Goal: Task Accomplishment & Management: Use online tool/utility

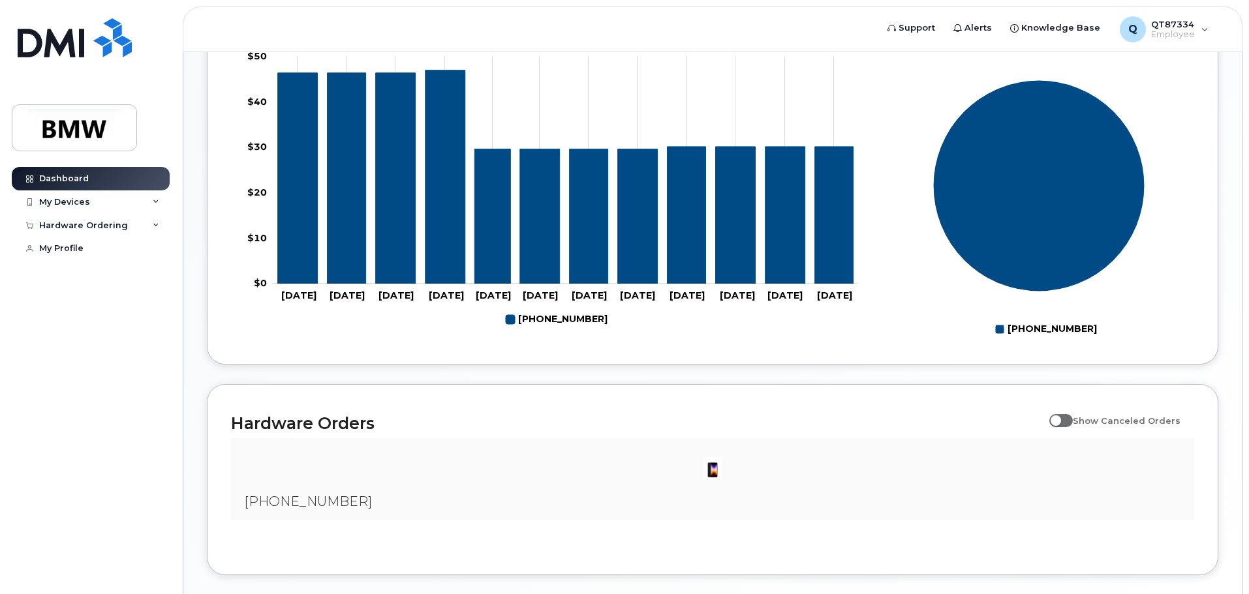
scroll to position [522, 0]
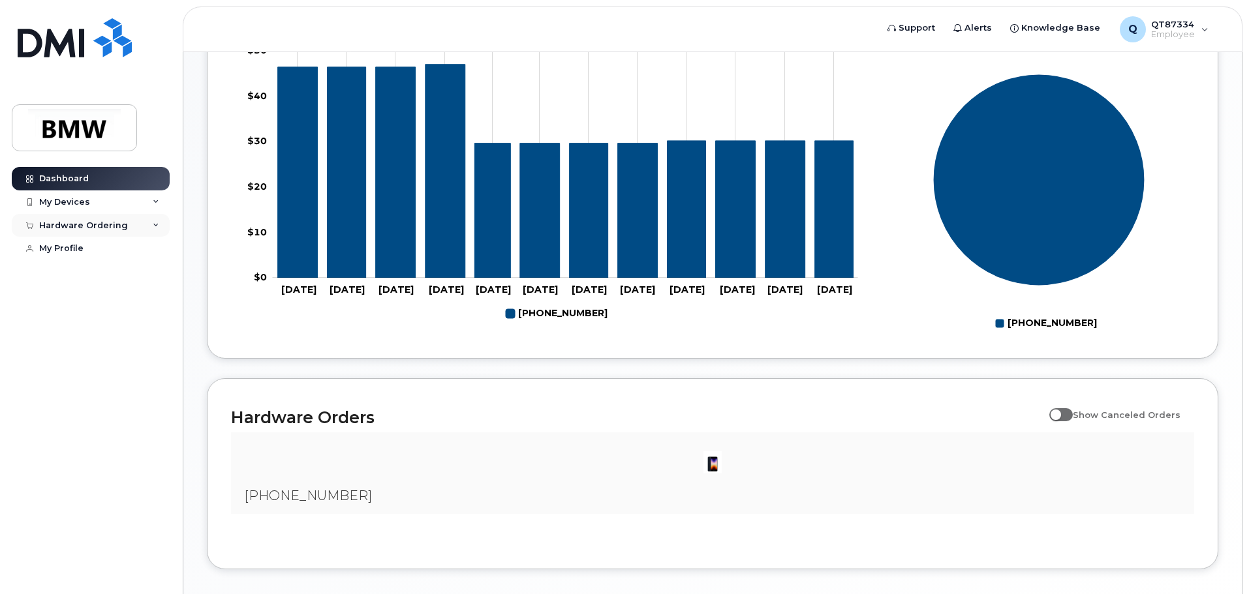
click at [144, 227] on div "Hardware Ordering" at bounding box center [91, 225] width 158 height 23
drag, startPoint x: 45, startPoint y: 301, endPoint x: 67, endPoint y: 313, distance: 24.5
click at [44, 301] on div "My Profile" at bounding box center [61, 299] width 44 height 10
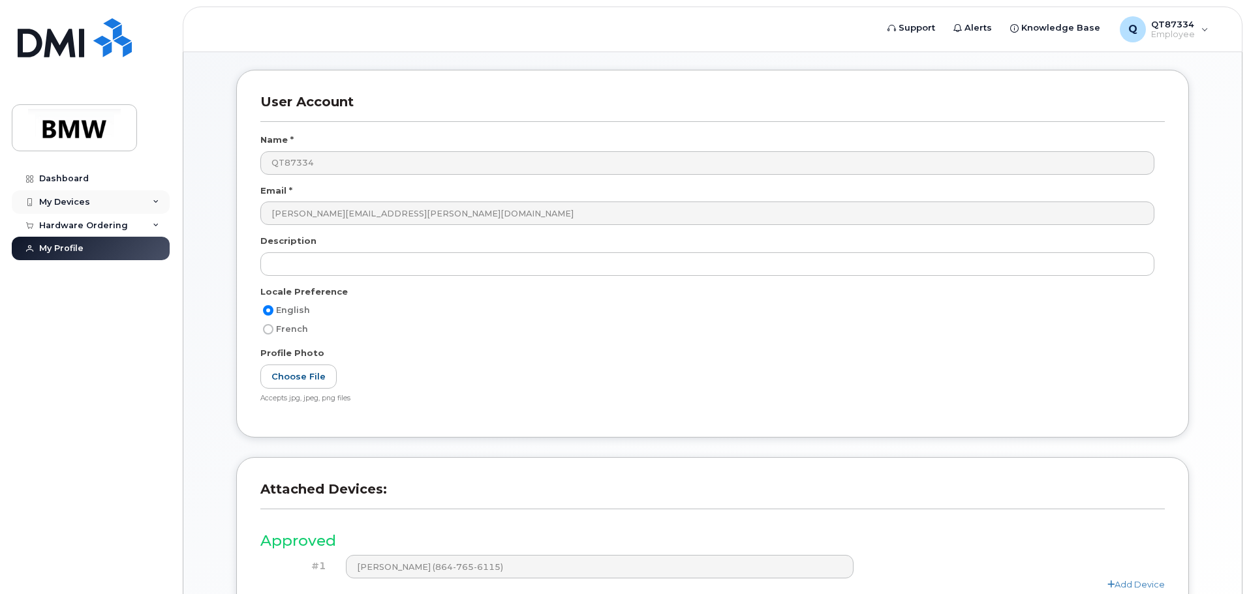
scroll to position [117, 0]
click at [63, 180] on div "Dashboard" at bounding box center [64, 179] width 50 height 10
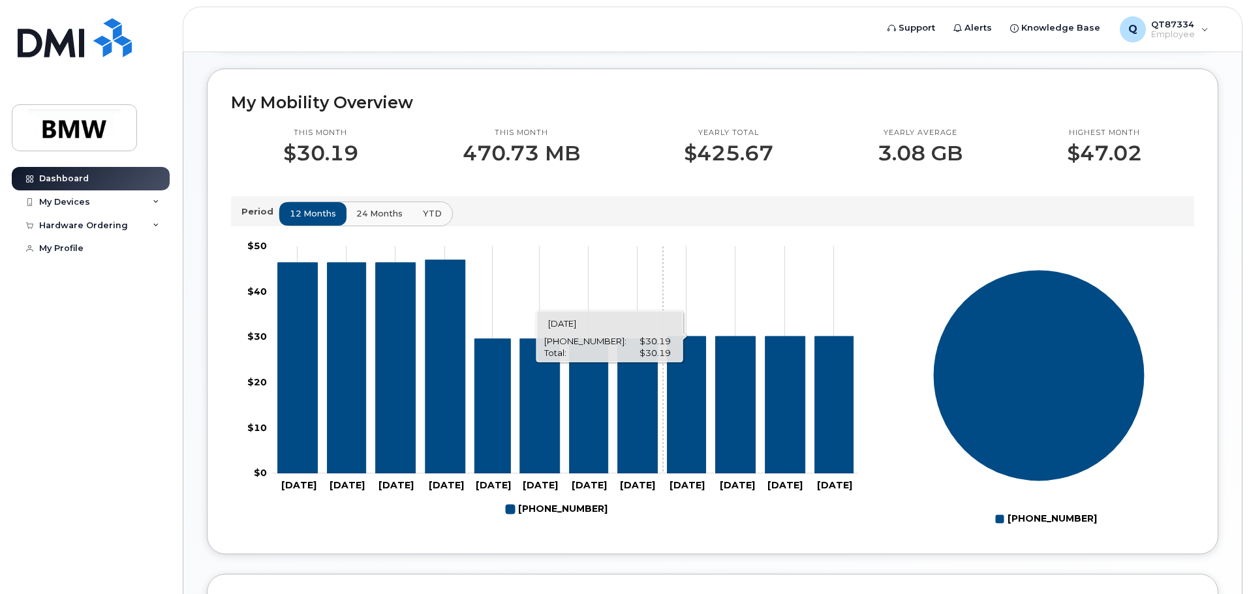
scroll to position [326, 0]
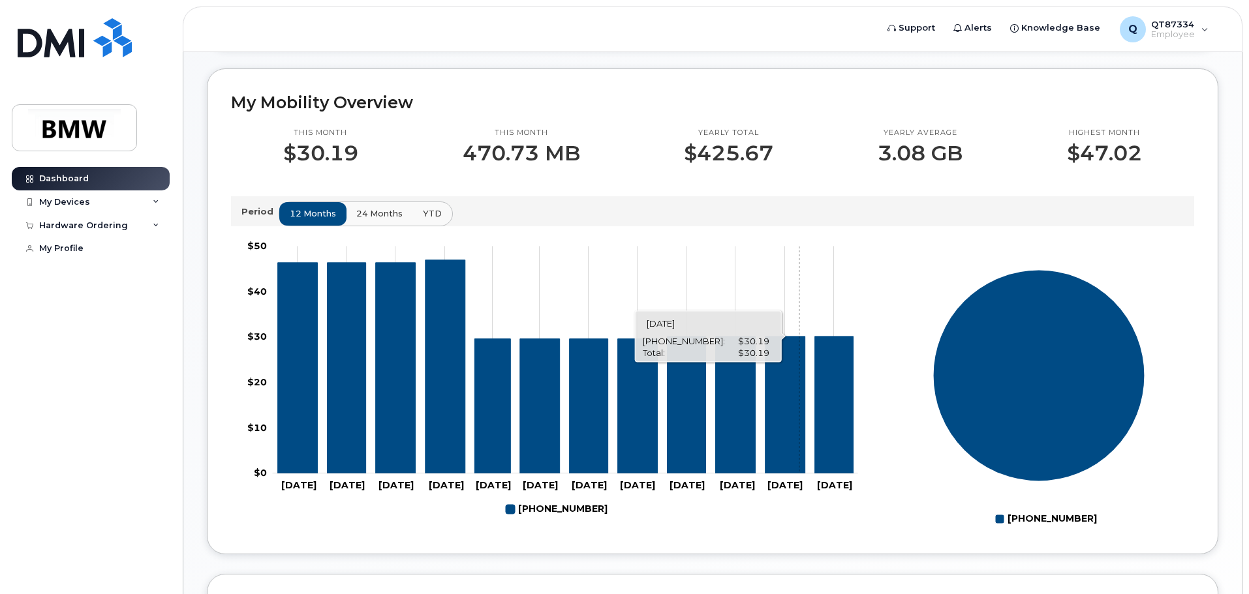
drag, startPoint x: 789, startPoint y: 286, endPoint x: 784, endPoint y: 258, distance: 28.5
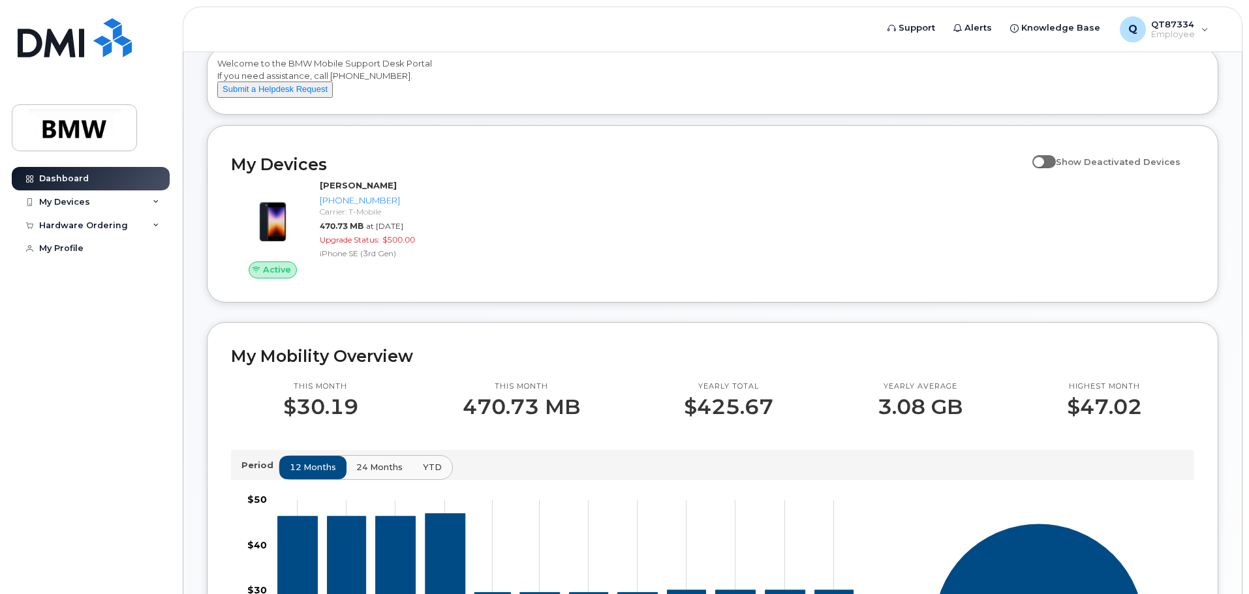
scroll to position [0, 0]
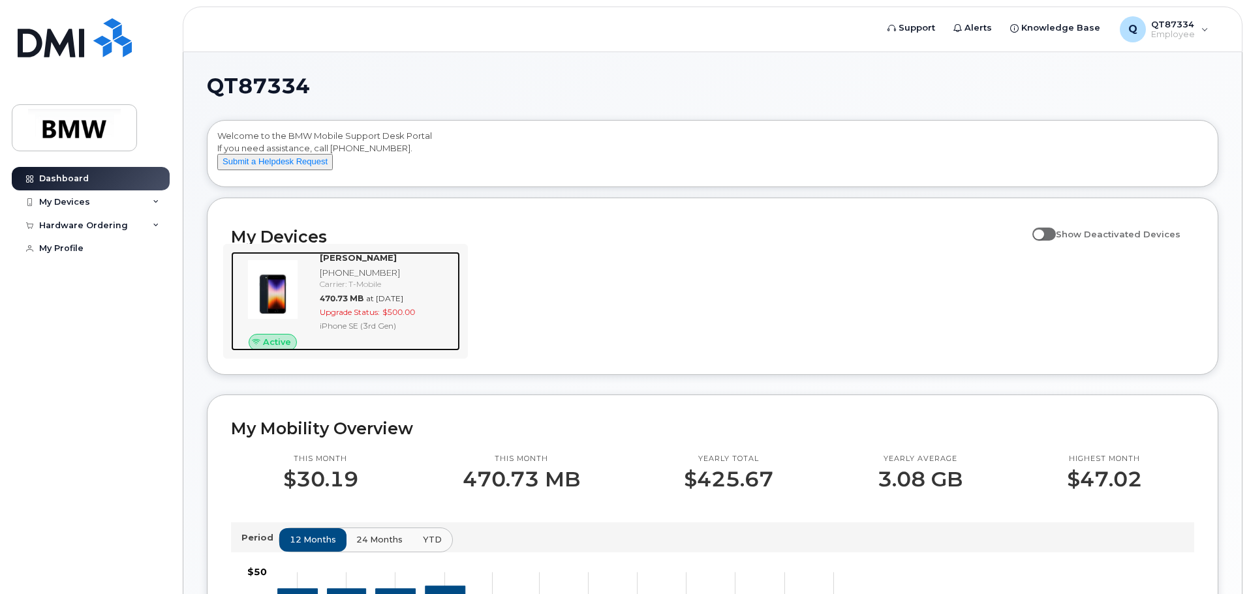
click at [380, 303] on span "at Sep 01, 2025" at bounding box center [384, 299] width 37 height 10
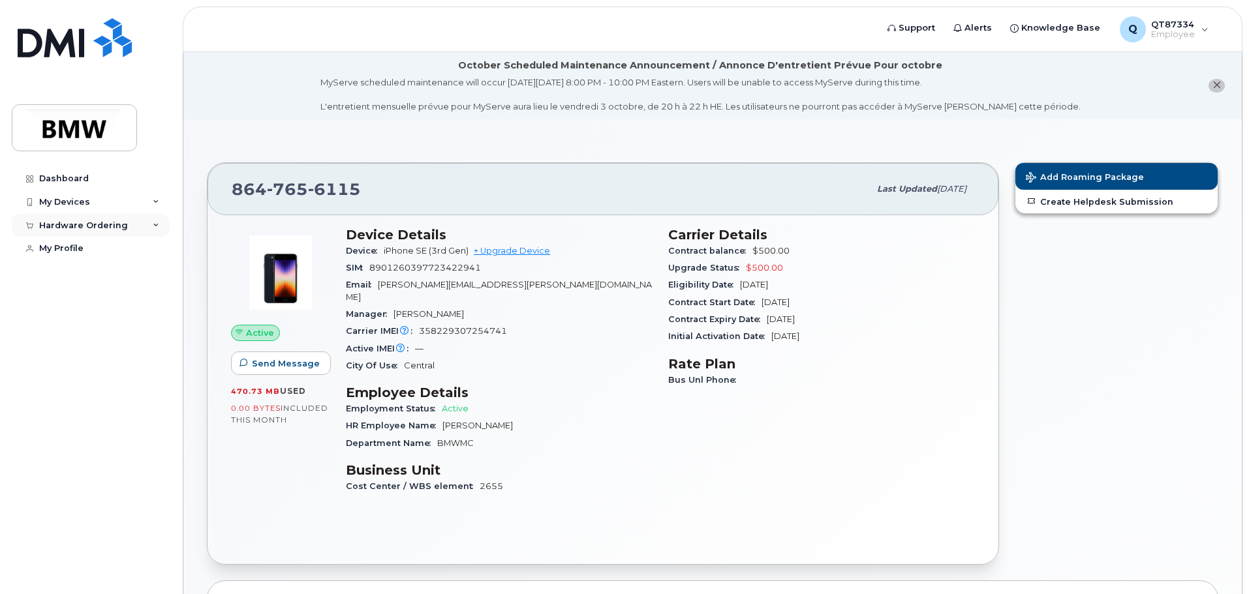
click at [129, 227] on div "Hardware Ordering" at bounding box center [91, 225] width 158 height 23
click at [72, 271] on div "New Order" at bounding box center [70, 274] width 50 height 12
